Goal: Navigation & Orientation: Find specific page/section

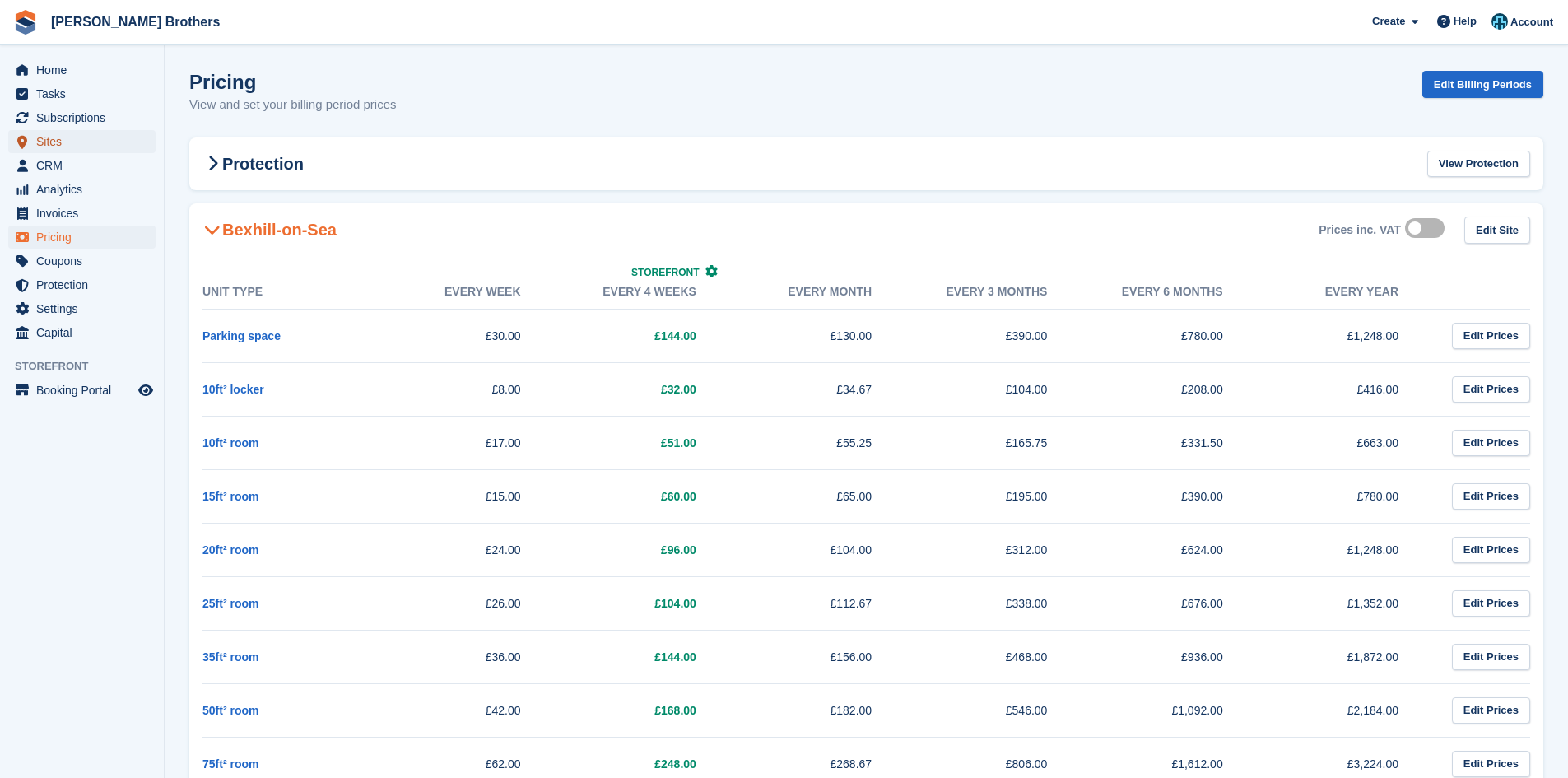
click at [69, 141] on span "Sites" at bounding box center [86, 141] width 99 height 23
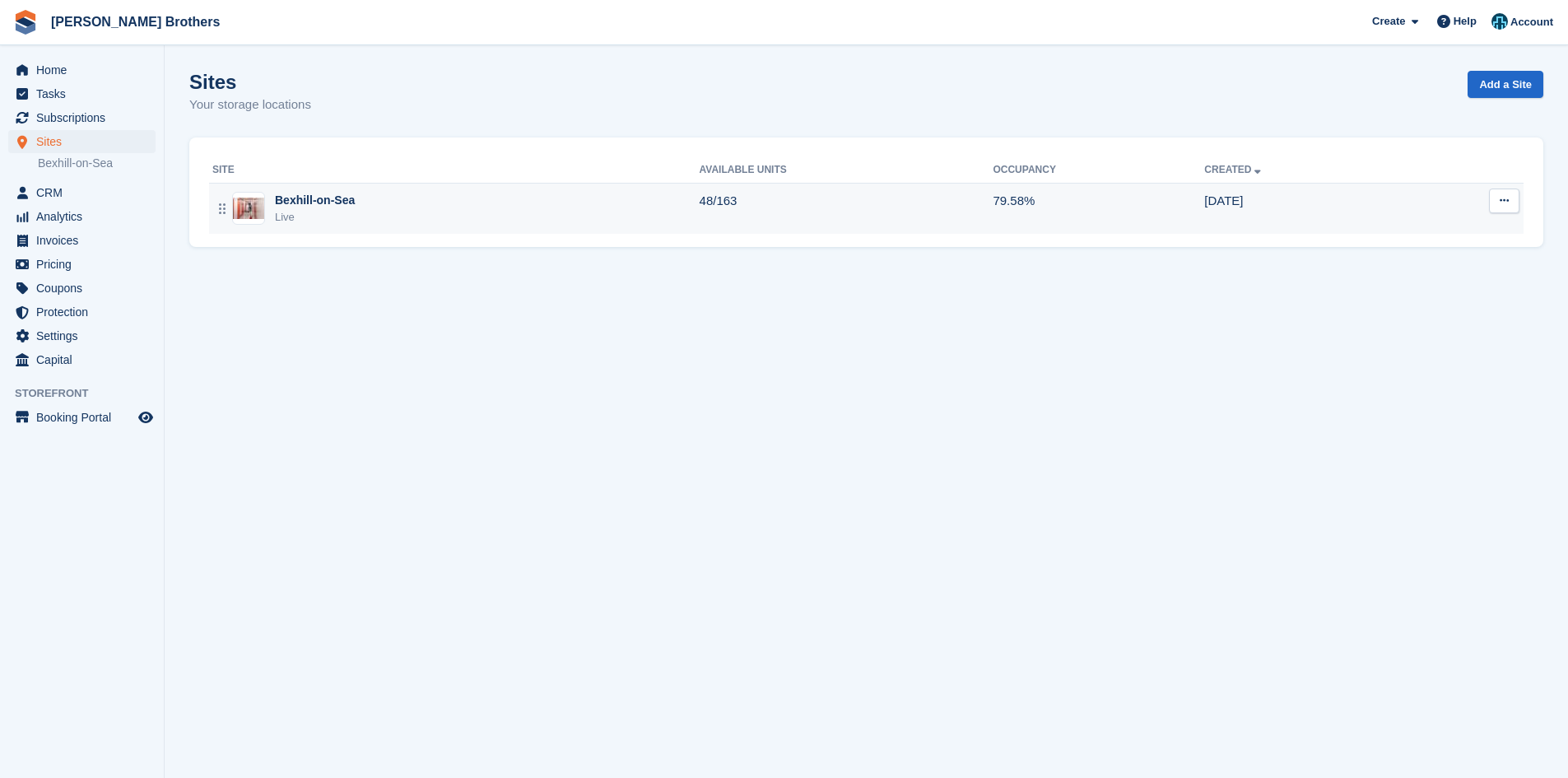
click at [309, 210] on div "Live" at bounding box center [314, 218] width 80 height 17
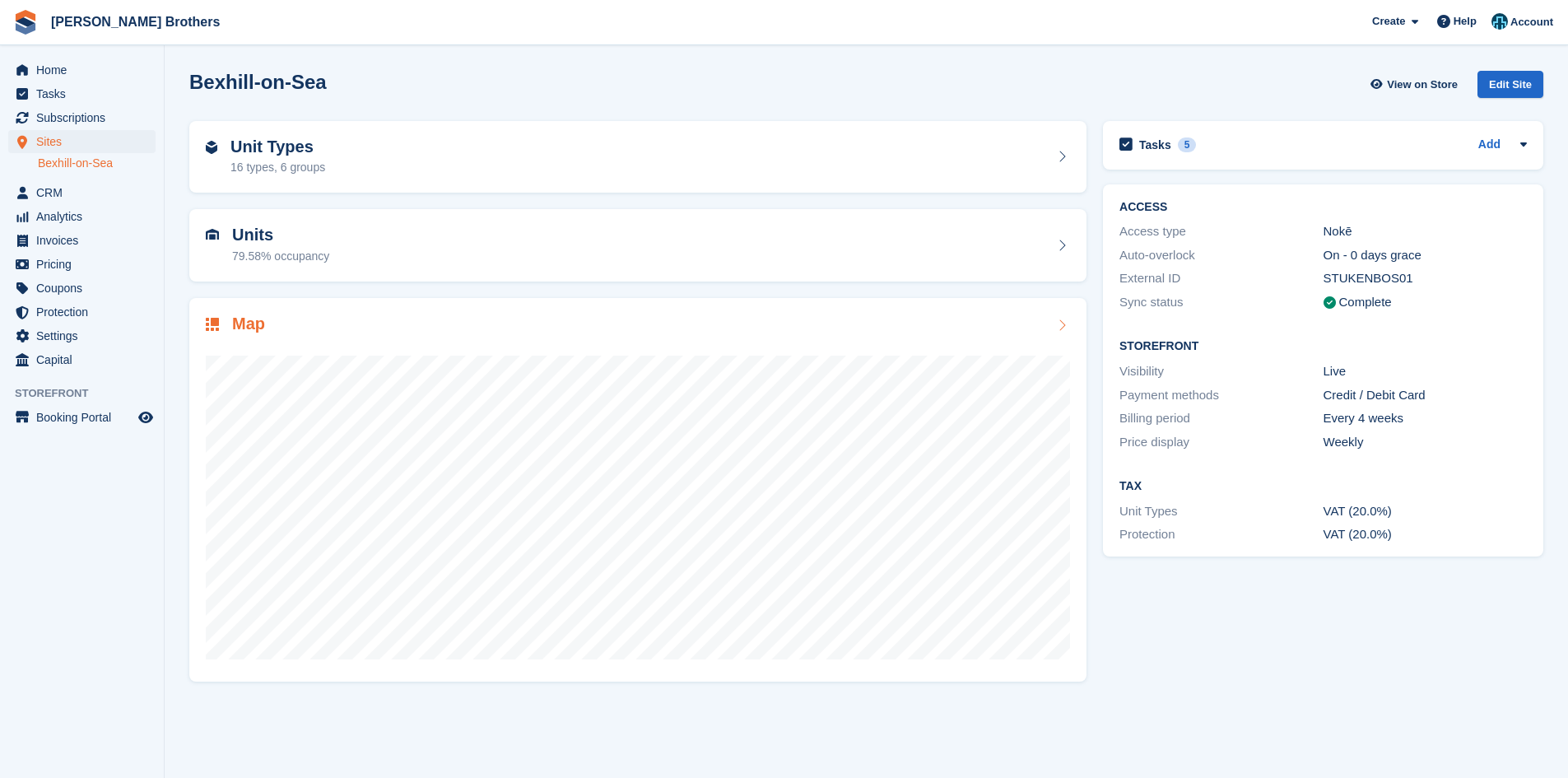
click at [496, 332] on div "Map" at bounding box center [638, 325] width 864 height 22
